Goal: Find specific page/section: Find specific page/section

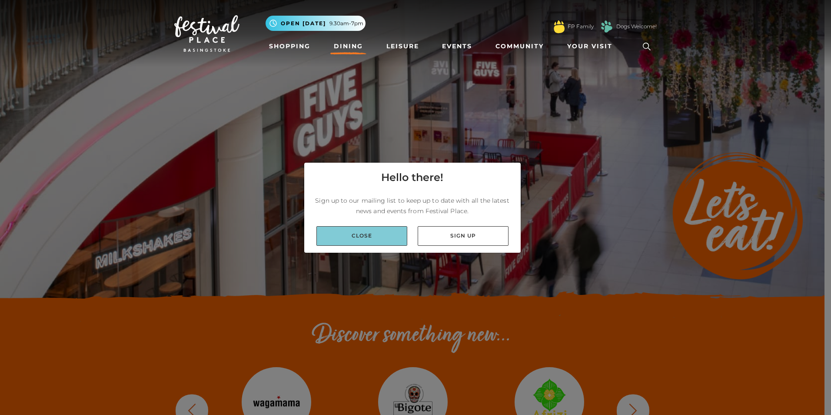
click at [372, 236] on link "Close" at bounding box center [361, 236] width 91 height 20
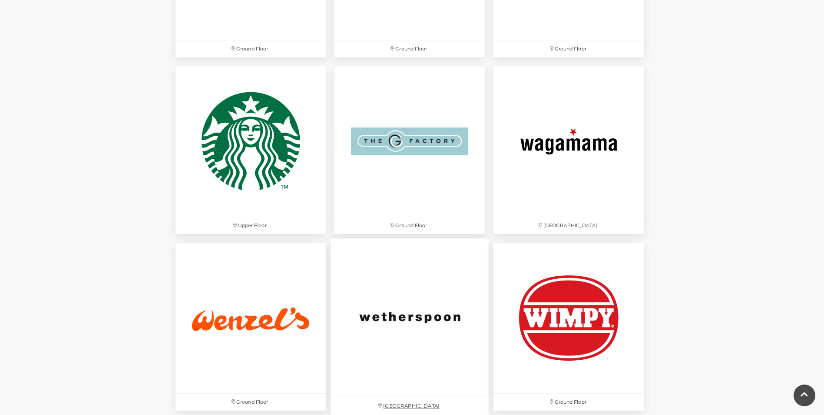
scroll to position [2564, 0]
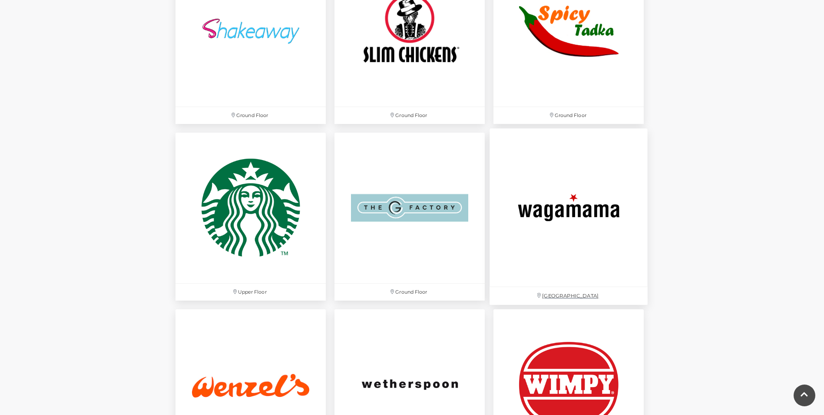
click at [535, 208] on img at bounding box center [569, 207] width 158 height 158
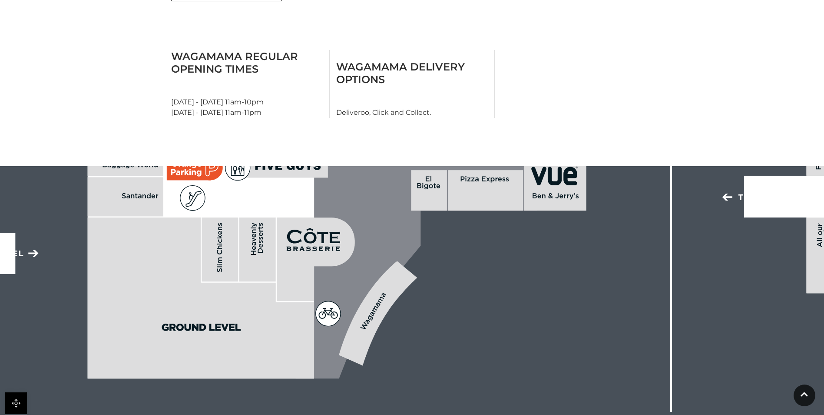
scroll to position [435, 0]
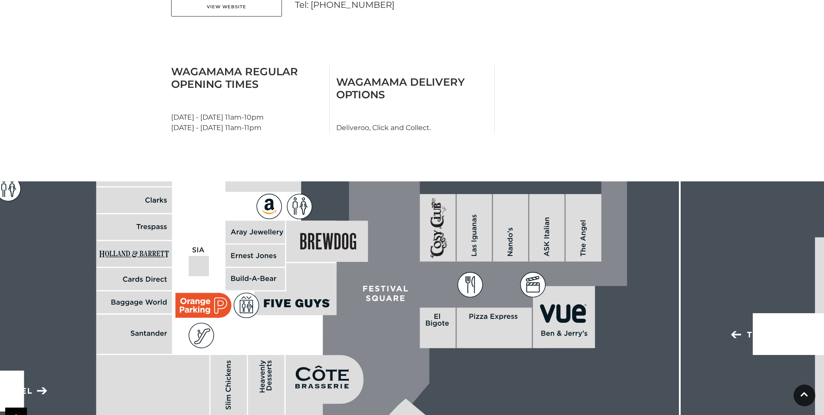
drag, startPoint x: 571, startPoint y: 261, endPoint x: 579, endPoint y: 383, distance: 122.4
click at [579, 383] on rect at bounding box center [313, 115] width 1922 height 1356
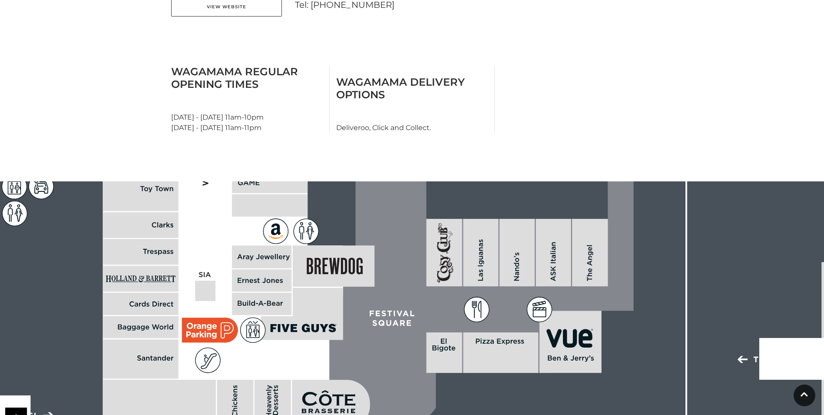
drag, startPoint x: 640, startPoint y: 275, endPoint x: 647, endPoint y: 300, distance: 25.6
click at [647, 300] on rect at bounding box center [319, 140] width 1922 height 1356
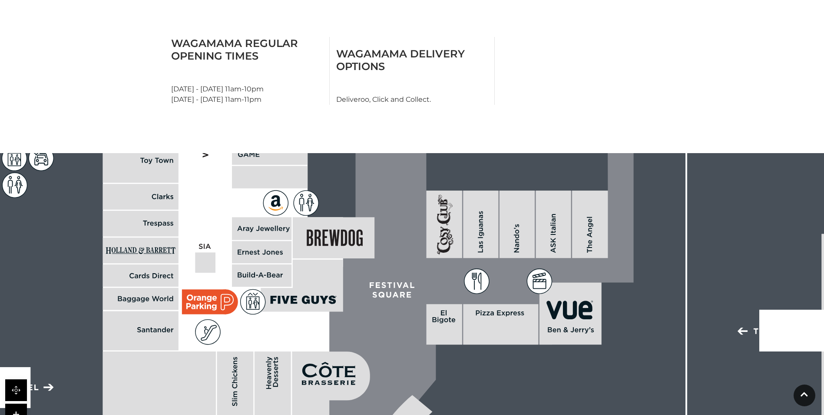
scroll to position [478, 0]
